Goal: Task Accomplishment & Management: Manage account settings

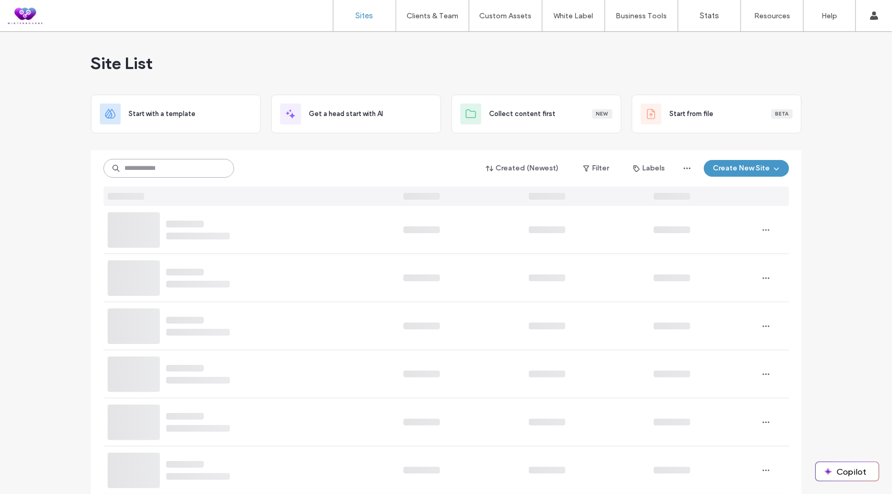
click at [156, 167] on input at bounding box center [168, 168] width 131 height 19
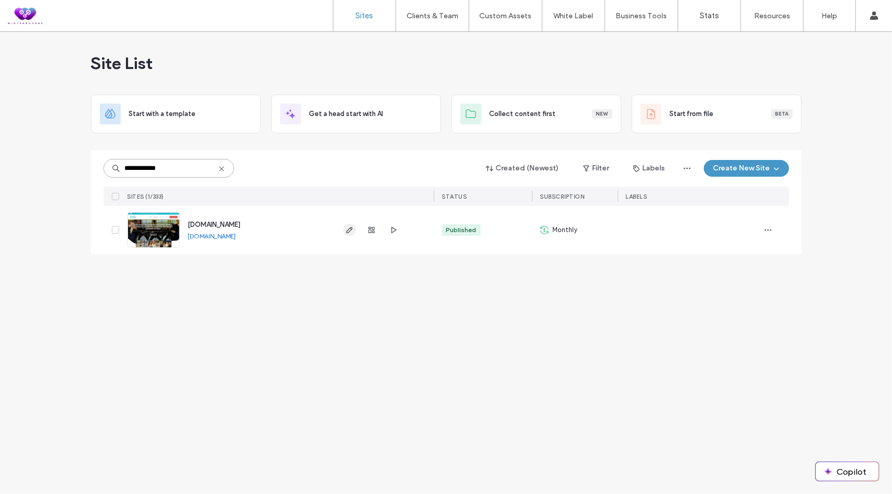
type input "**********"
drag, startPoint x: 350, startPoint y: 226, endPoint x: 343, endPoint y: 225, distance: 6.9
click at [350, 226] on icon "button" at bounding box center [349, 230] width 8 height 8
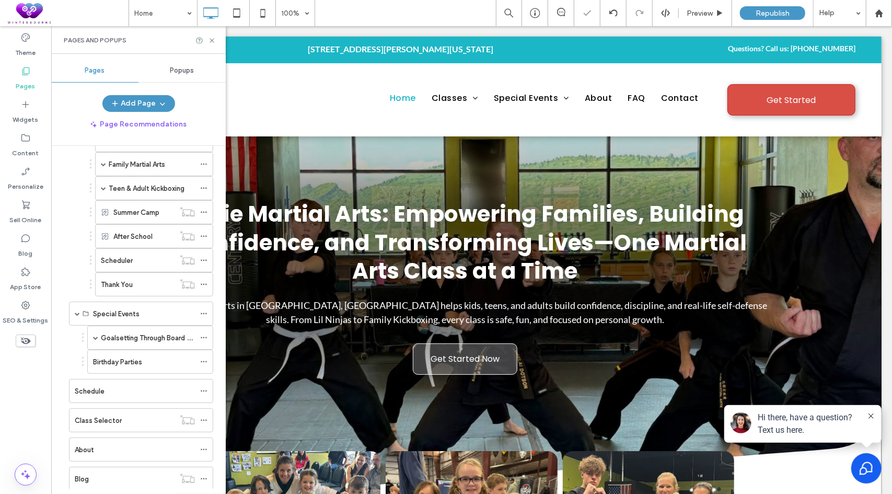
scroll to position [157, 0]
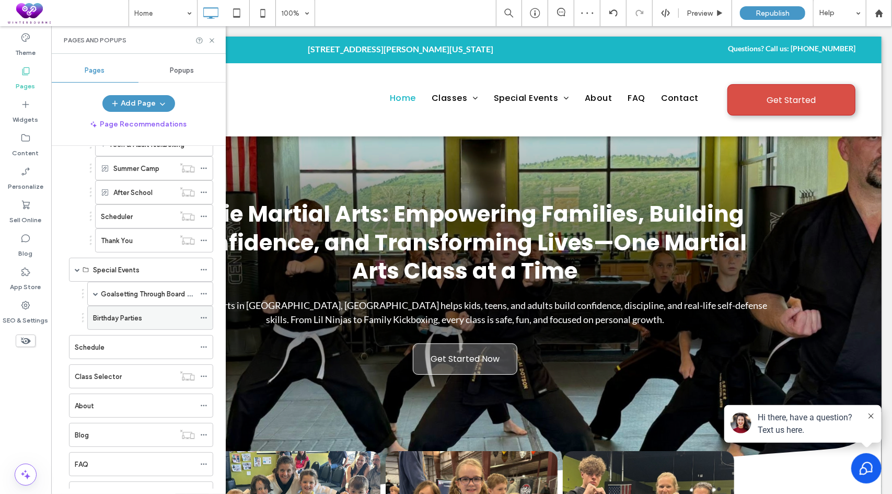
click at [124, 314] on label "Birthday Parties" at bounding box center [117, 318] width 49 height 18
click at [211, 40] on icon at bounding box center [212, 41] width 8 height 8
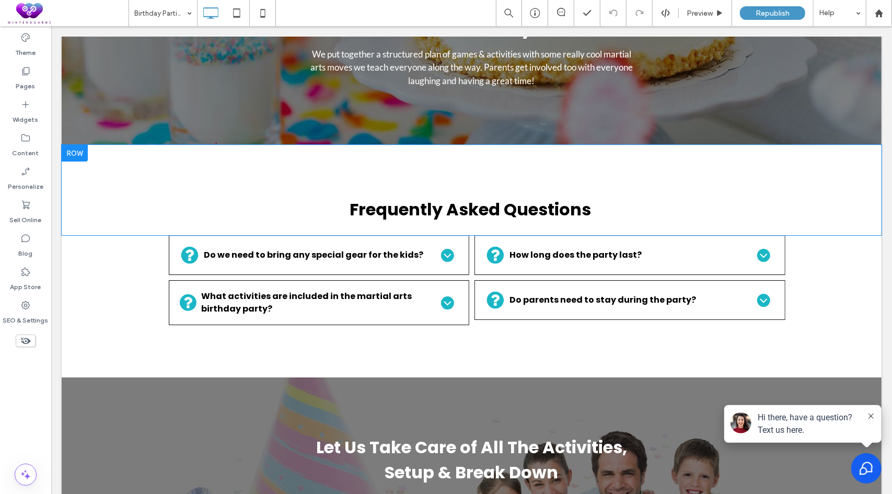
scroll to position [2225, 0]
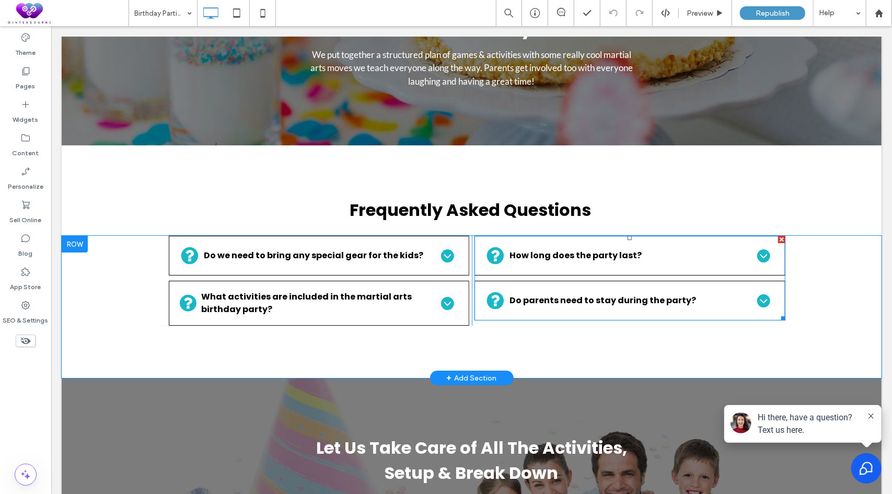
click at [586, 255] on span at bounding box center [629, 277] width 311 height 85
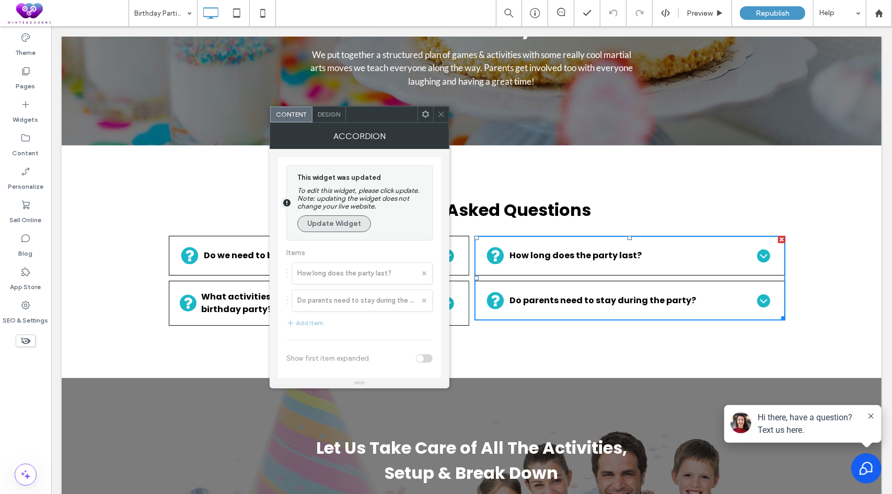
click at [340, 222] on button "Update Widget" at bounding box center [334, 223] width 74 height 17
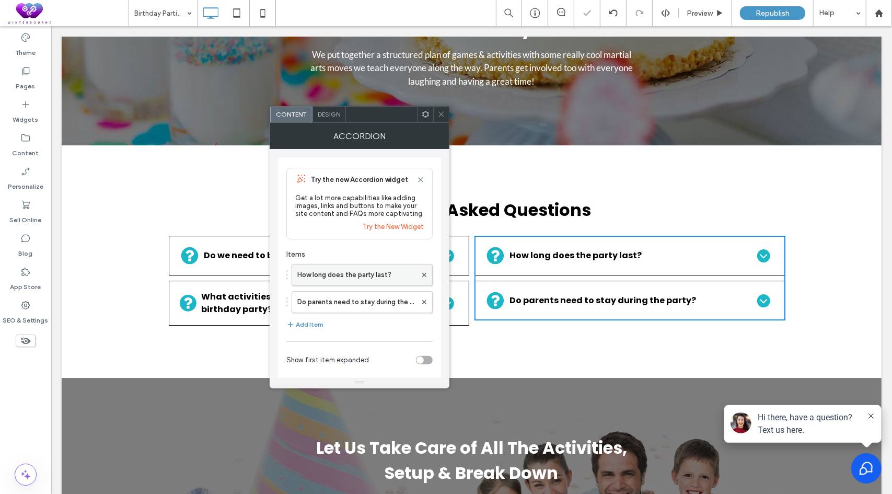
click at [359, 273] on label "How long does the party last?" at bounding box center [356, 274] width 119 height 21
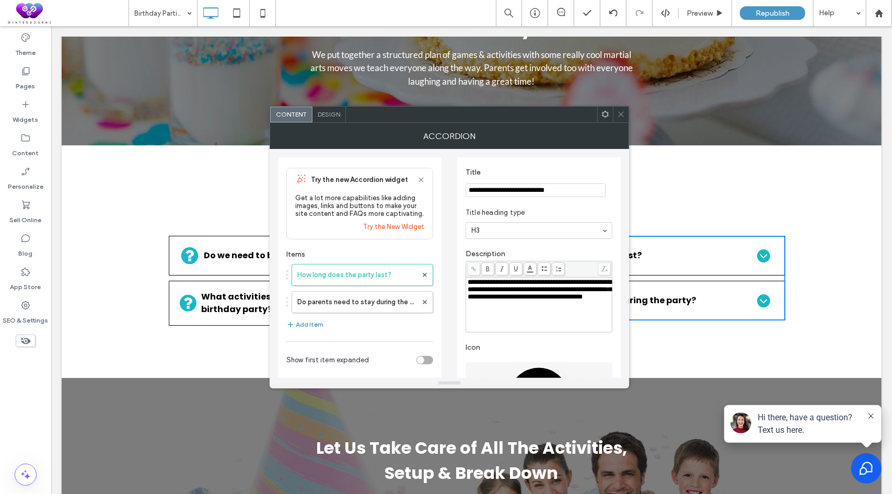
click at [495, 288] on span "**********" at bounding box center [540, 289] width 144 height 21
click at [552, 291] on span "**********" at bounding box center [540, 293] width 144 height 29
click at [585, 248] on div "**********" at bounding box center [539, 291] width 147 height 94
click at [619, 115] on use at bounding box center [620, 114] width 5 height 5
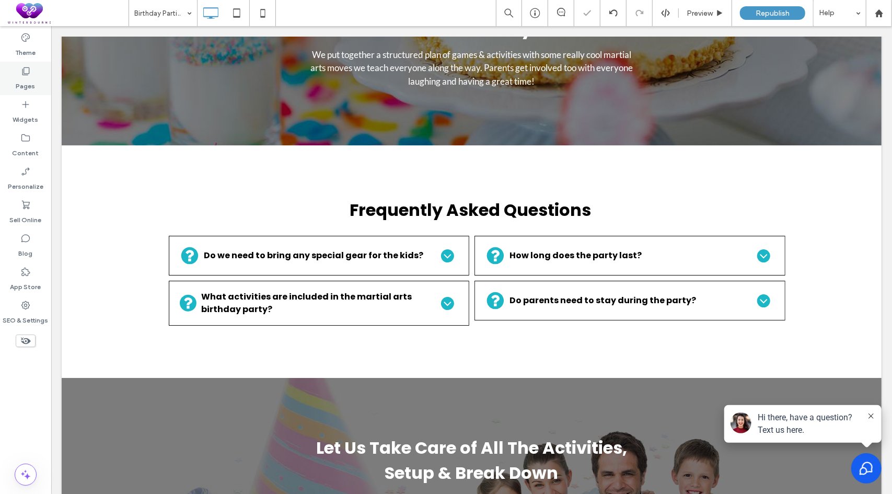
click at [27, 78] on label "Pages" at bounding box center [25, 83] width 19 height 15
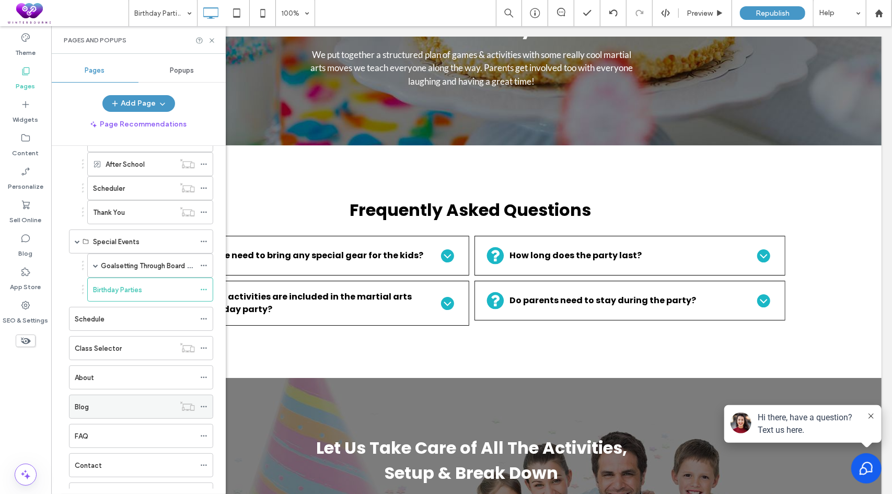
scroll to position [209, 0]
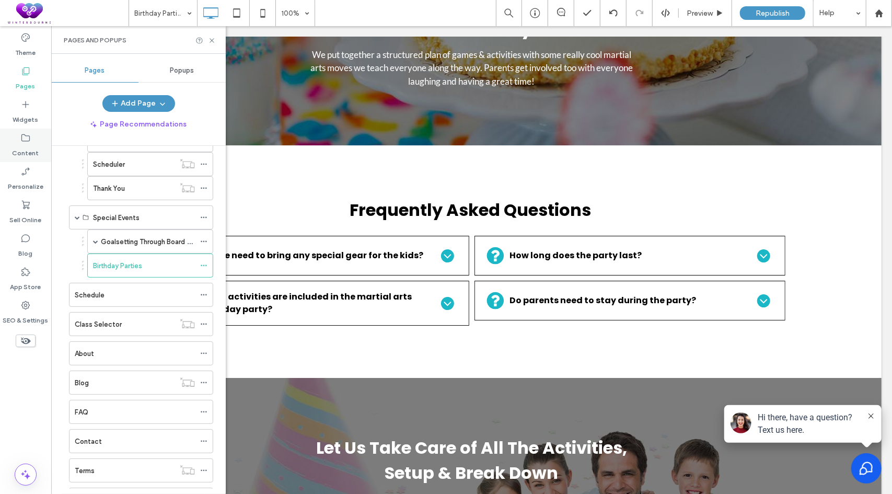
click at [31, 142] on div "Content" at bounding box center [25, 145] width 51 height 33
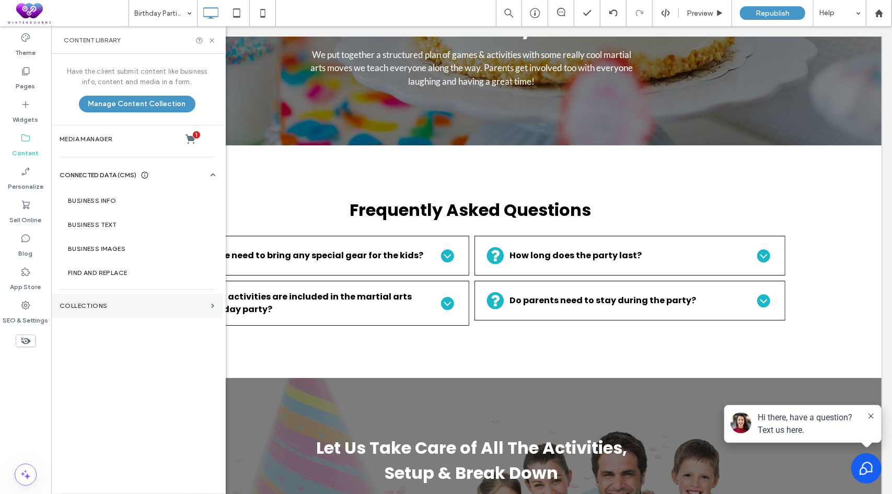
click at [95, 299] on section "Collections" at bounding box center [136, 306] width 171 height 24
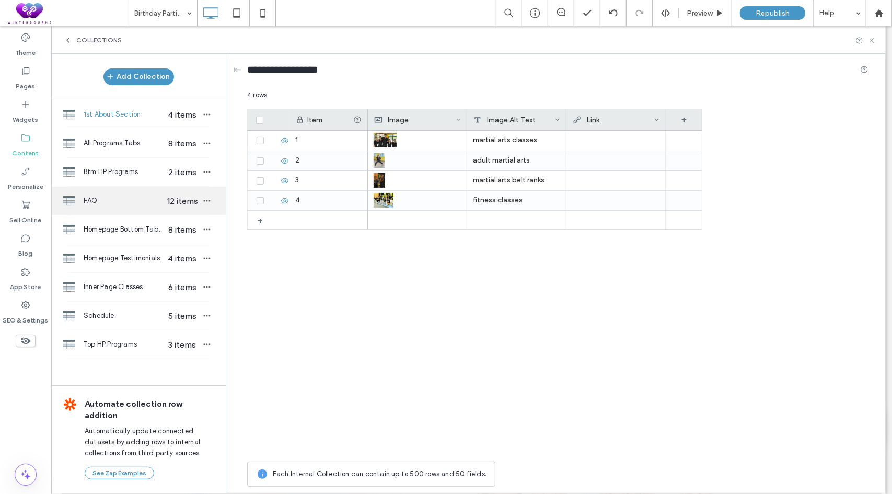
click at [113, 205] on div "FAQ 12 items" at bounding box center [138, 201] width 175 height 28
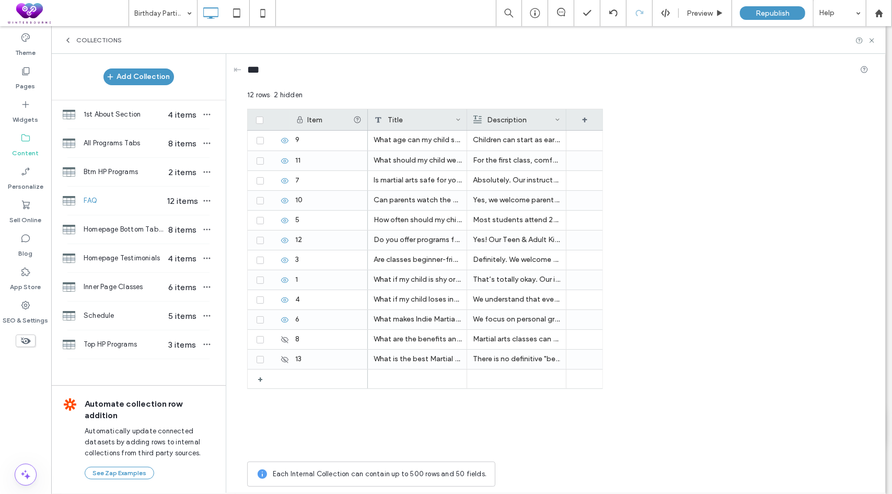
scroll to position [1726, 0]
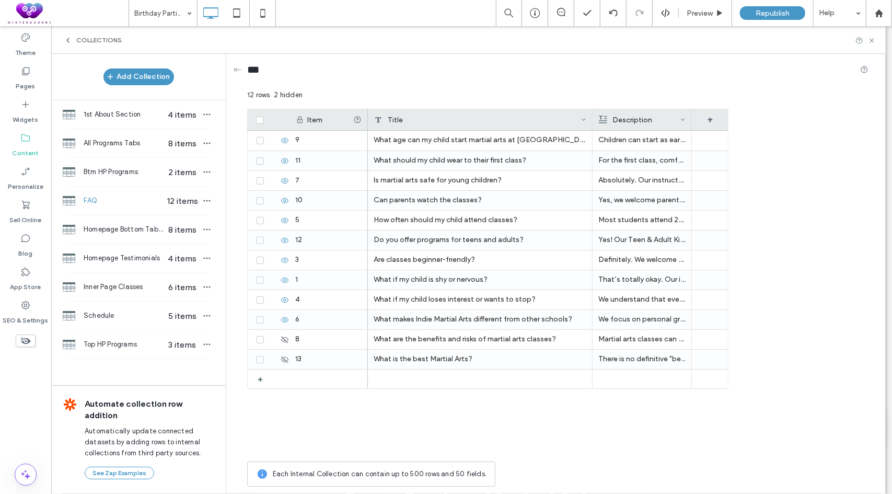
drag, startPoint x: 466, startPoint y: 122, endPoint x: 606, endPoint y: 121, distance: 140.0
click at [595, 120] on div at bounding box center [592, 119] width 4 height 21
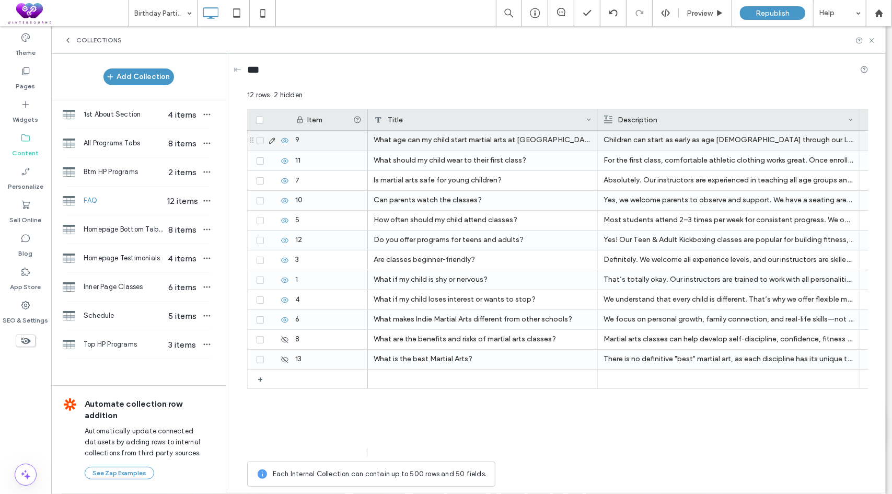
drag, startPoint x: 696, startPoint y: 117, endPoint x: 858, endPoint y: 132, distance: 163.3
click at [858, 132] on div "Item Title Description + 9 11 7 10 5 12 3 1 4 6 8 13 + What age can my child st…" at bounding box center [557, 282] width 621 height 347
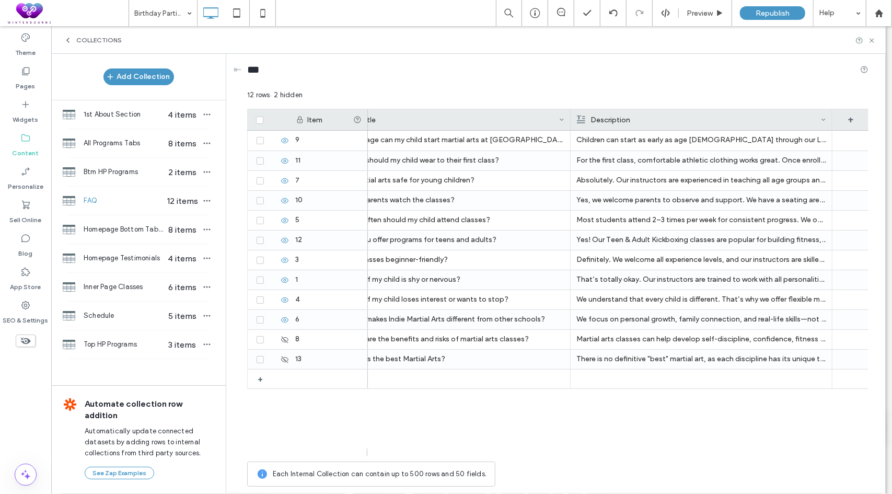
scroll to position [0, 0]
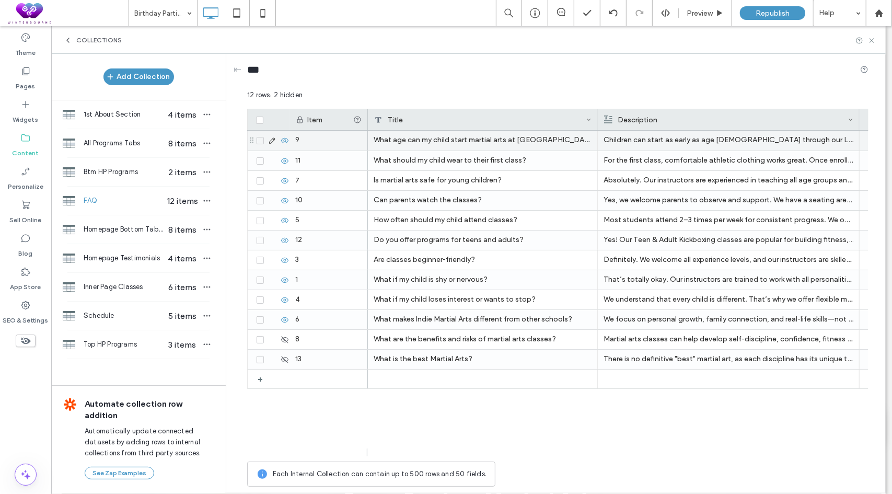
click at [647, 142] on p "Children can start as early as age 4 through our Lil Ninjas program. It’s desig…" at bounding box center [729, 140] width 250 height 19
